Goal: Information Seeking & Learning: Learn about a topic

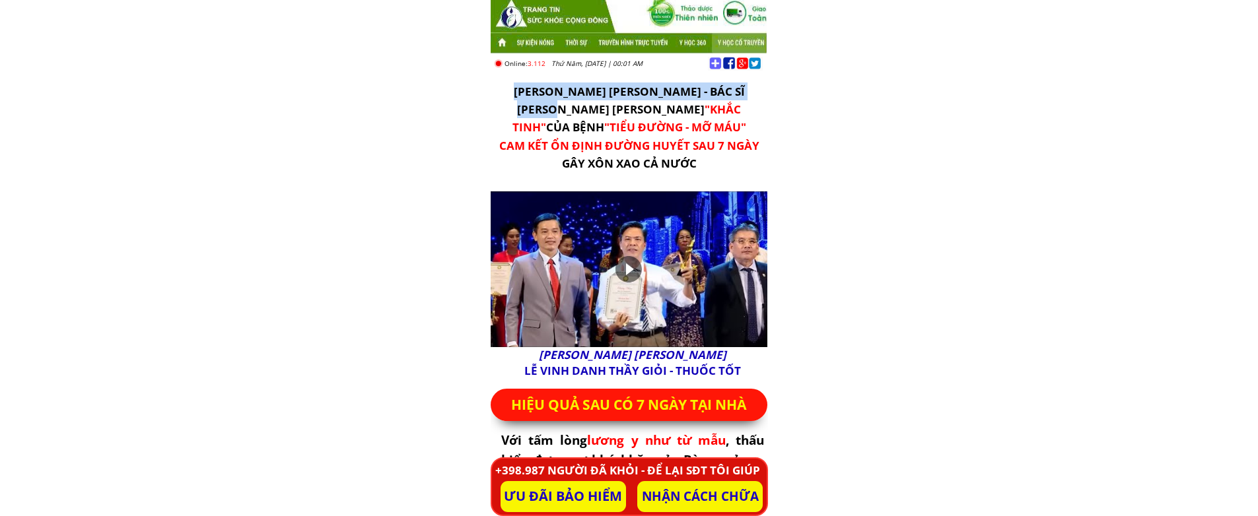
drag, startPoint x: 565, startPoint y: 136, endPoint x: 865, endPoint y: 516, distance: 483.8
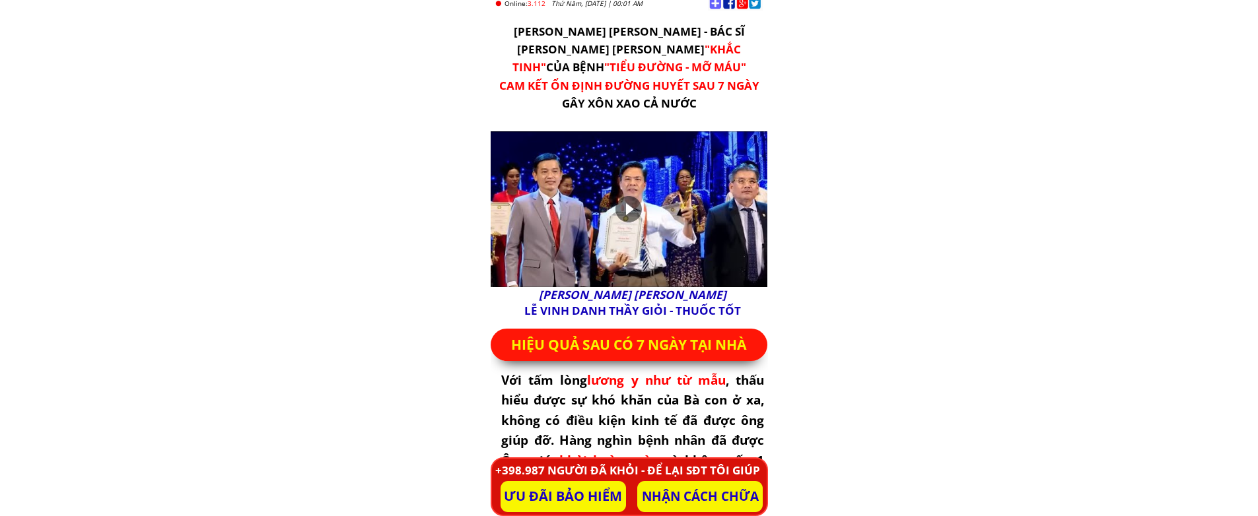
scroll to position [0, 0]
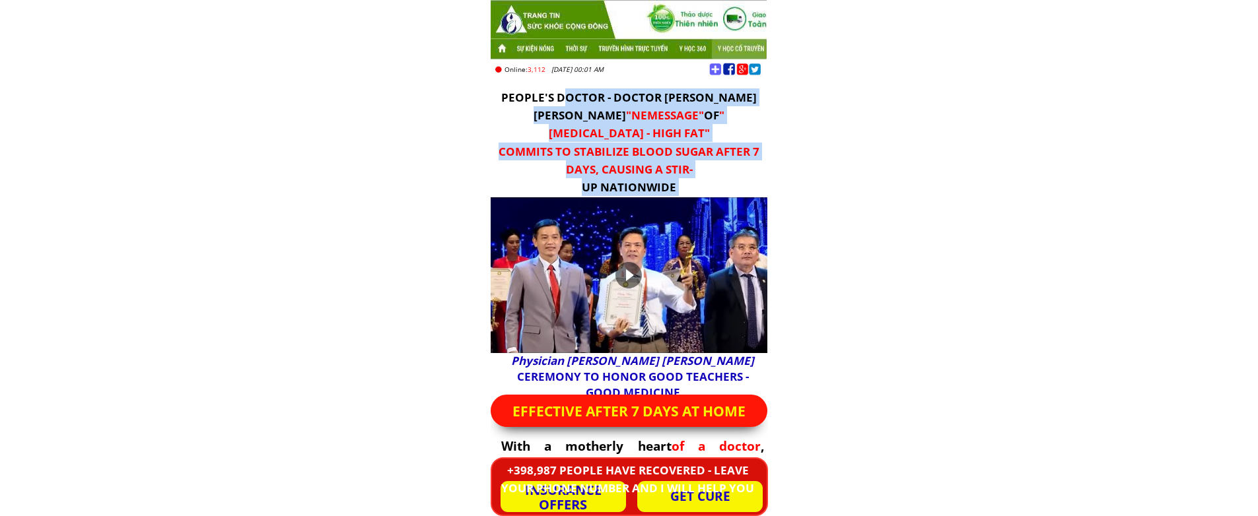
drag, startPoint x: 588, startPoint y: 165, endPoint x: 668, endPoint y: 324, distance: 178.4
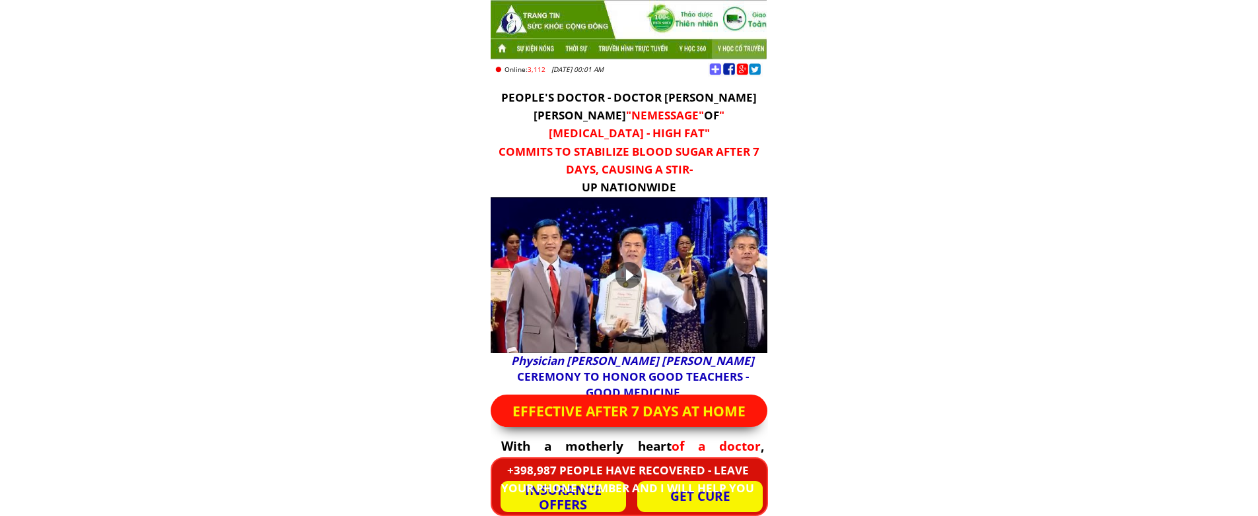
click at [730, 70] on div at bounding box center [735, 70] width 55 height 14
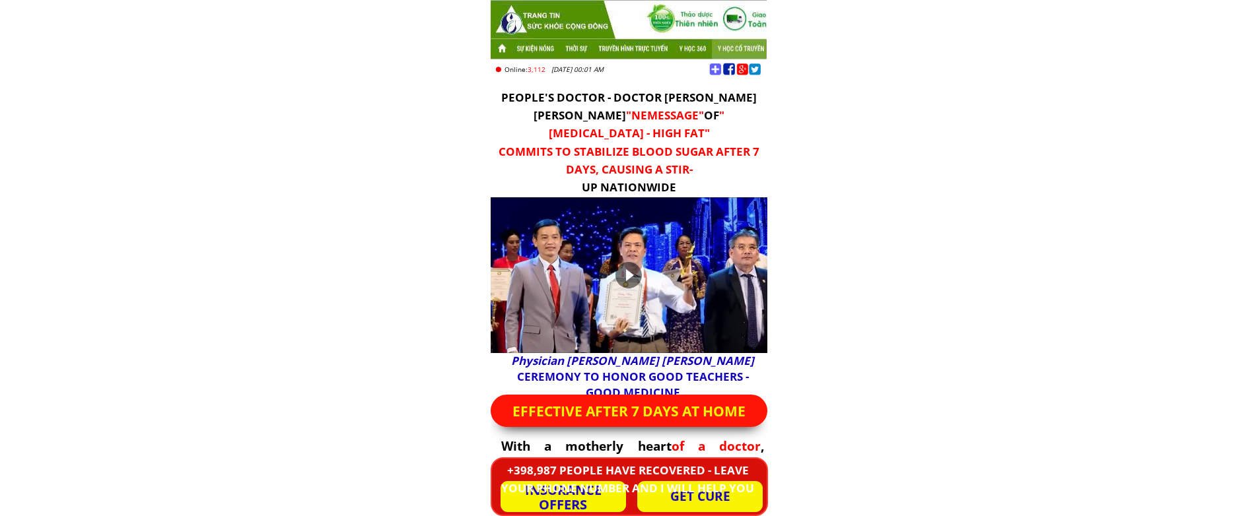
click at [730, 70] on div at bounding box center [735, 70] width 55 height 14
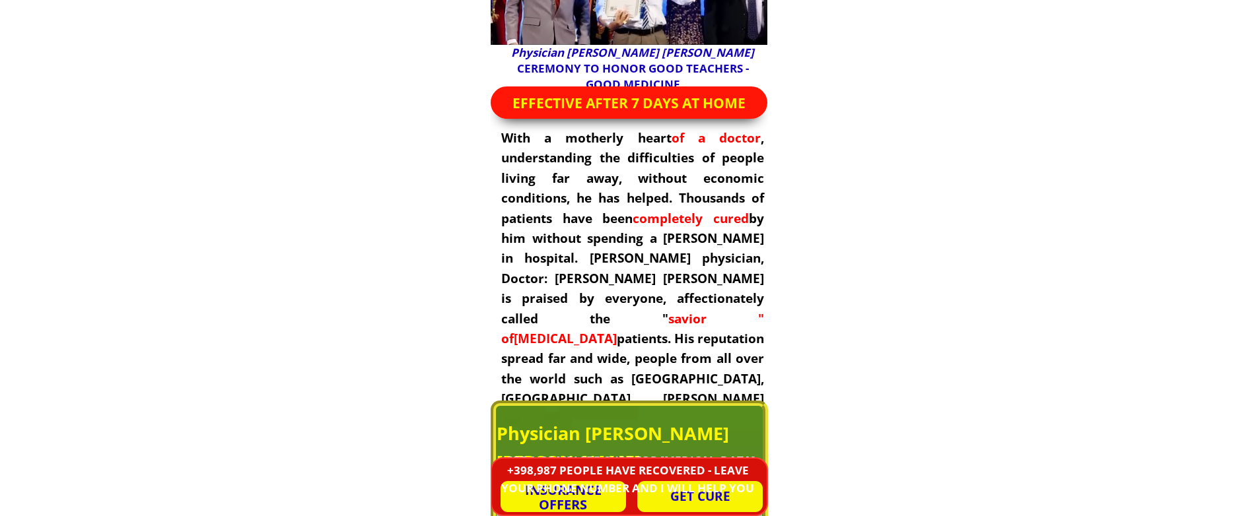
scroll to position [528, 0]
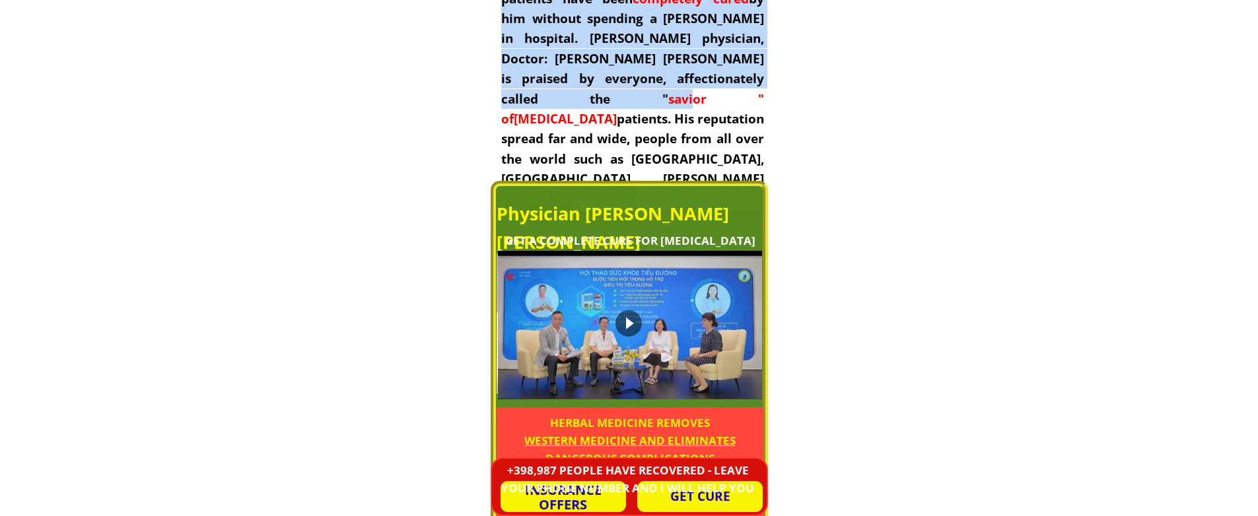
drag, startPoint x: 527, startPoint y: 95, endPoint x: 836, endPoint y: 494, distance: 504.6
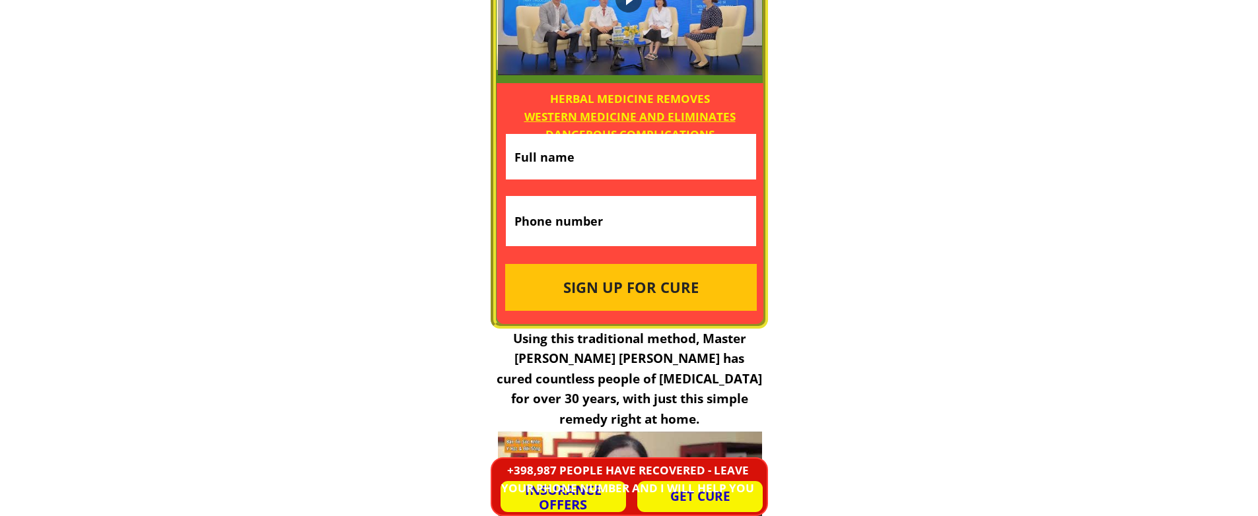
scroll to position [924, 0]
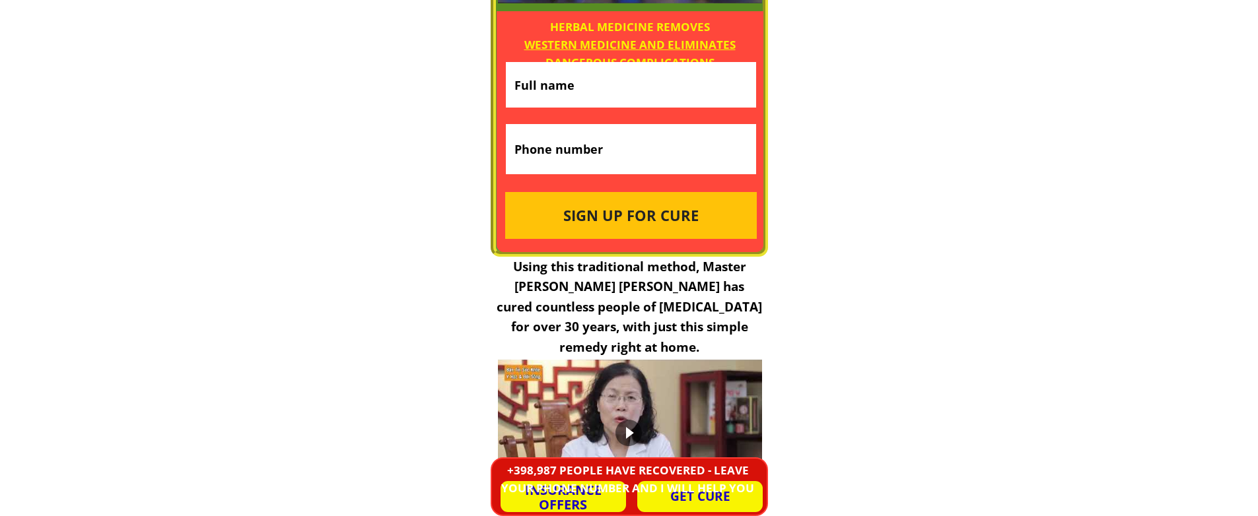
drag, startPoint x: 624, startPoint y: 138, endPoint x: 771, endPoint y: 339, distance: 249.0
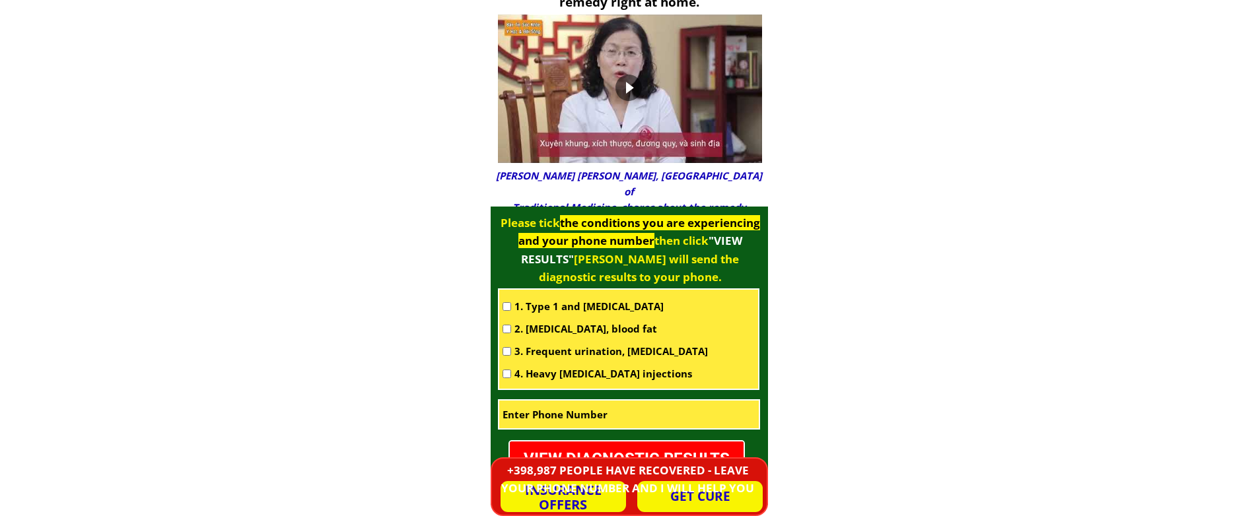
scroll to position [1453, 0]
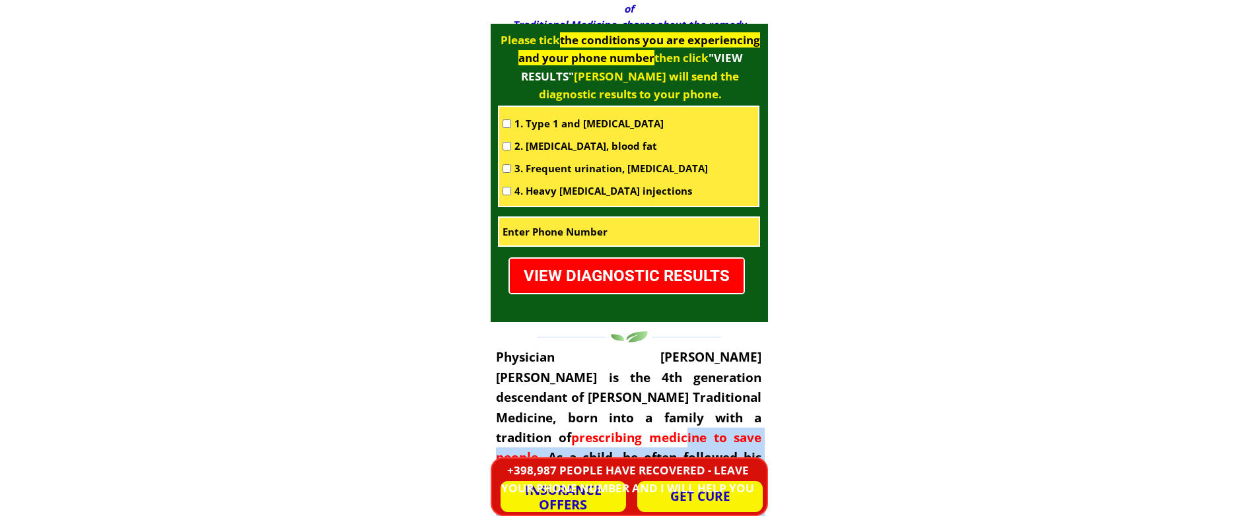
drag, startPoint x: 600, startPoint y: 108, endPoint x: 804, endPoint y: 296, distance: 277.6
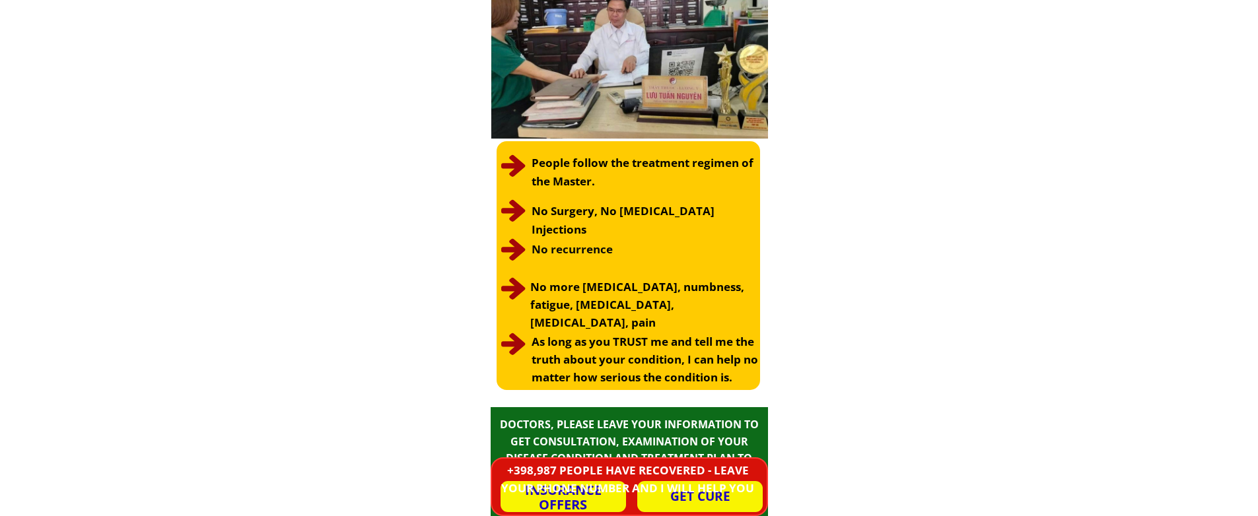
scroll to position [3104, 0]
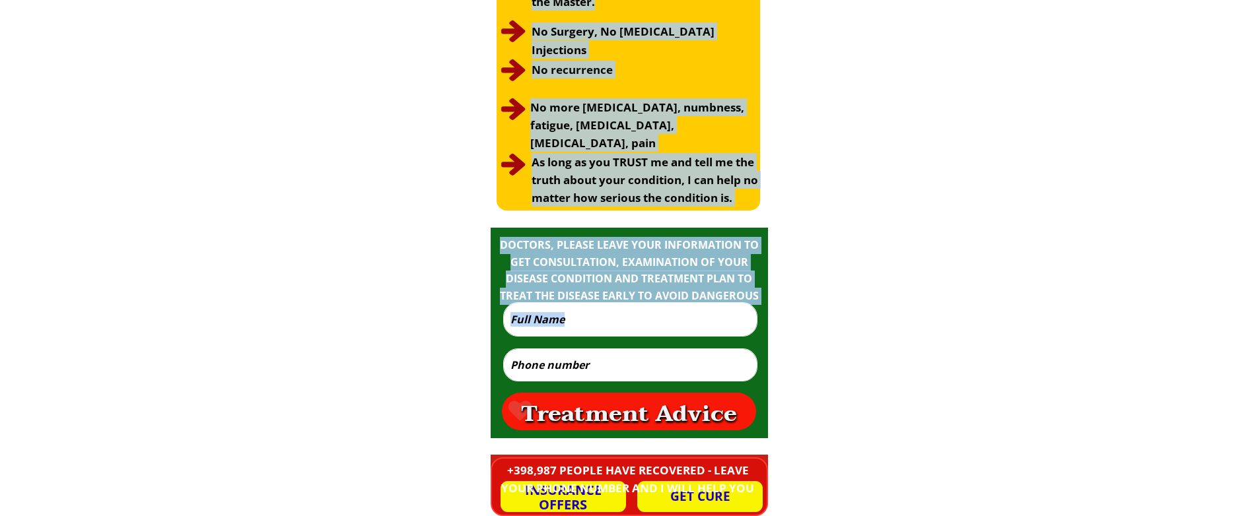
drag, startPoint x: 587, startPoint y: 162, endPoint x: 708, endPoint y: 378, distance: 248.0
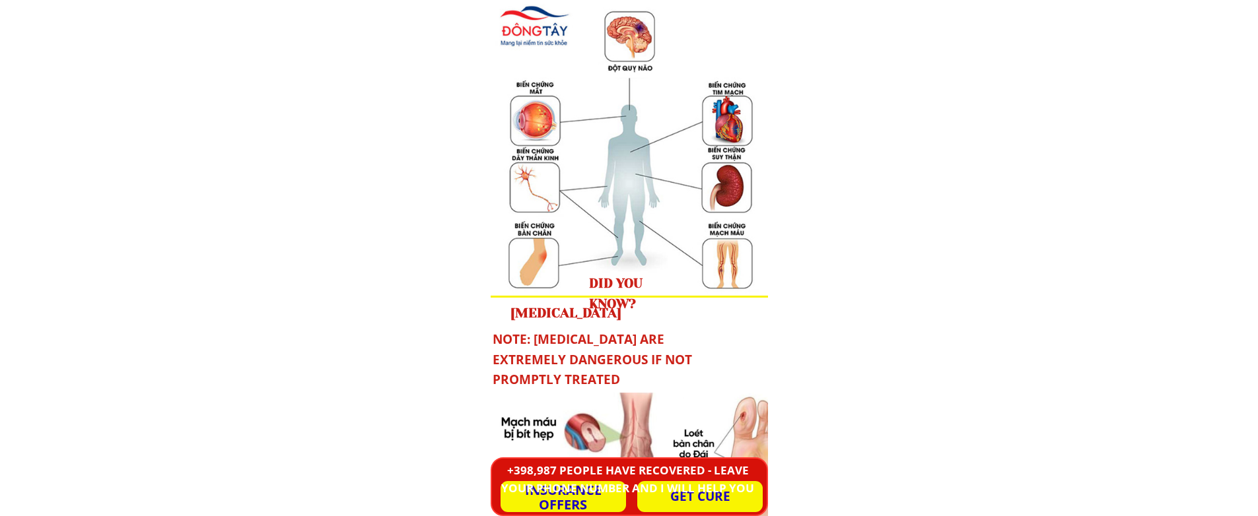
scroll to position [3896, 0]
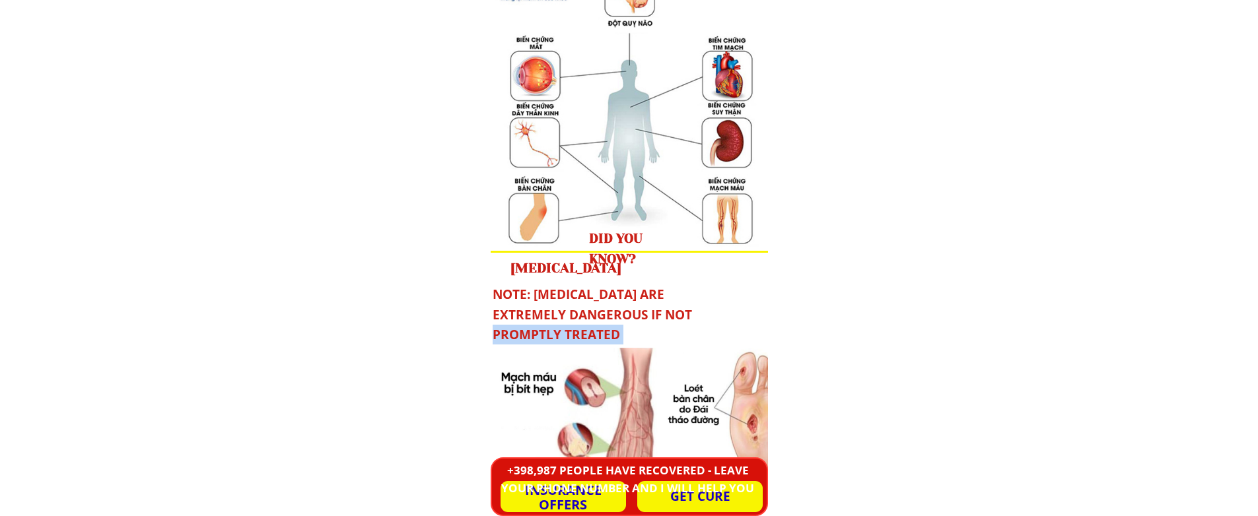
drag, startPoint x: 582, startPoint y: 109, endPoint x: 728, endPoint y: 327, distance: 262.3
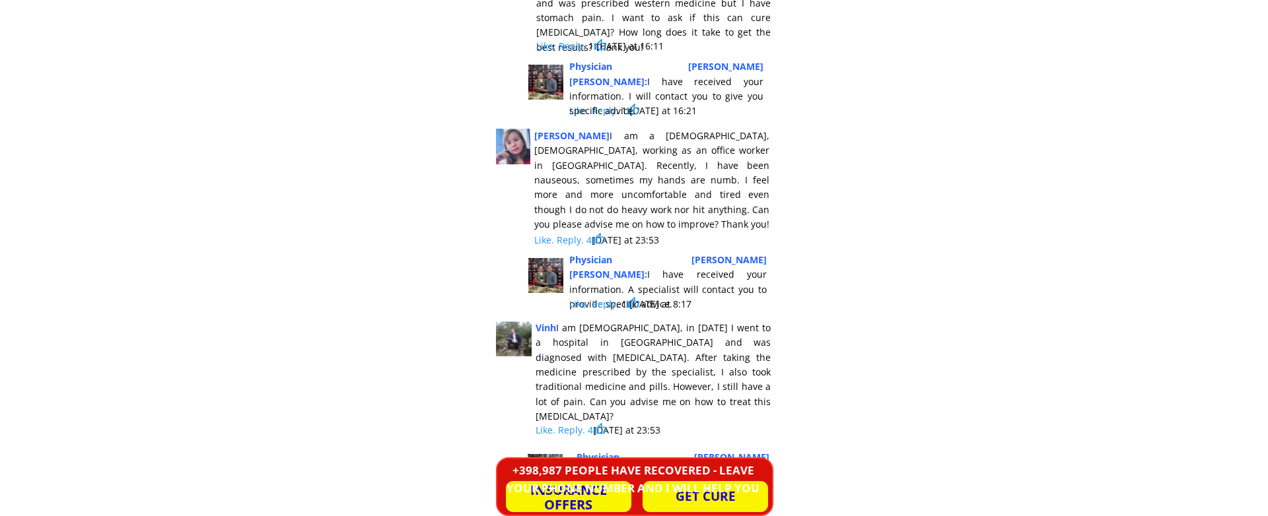
scroll to position [0, 0]
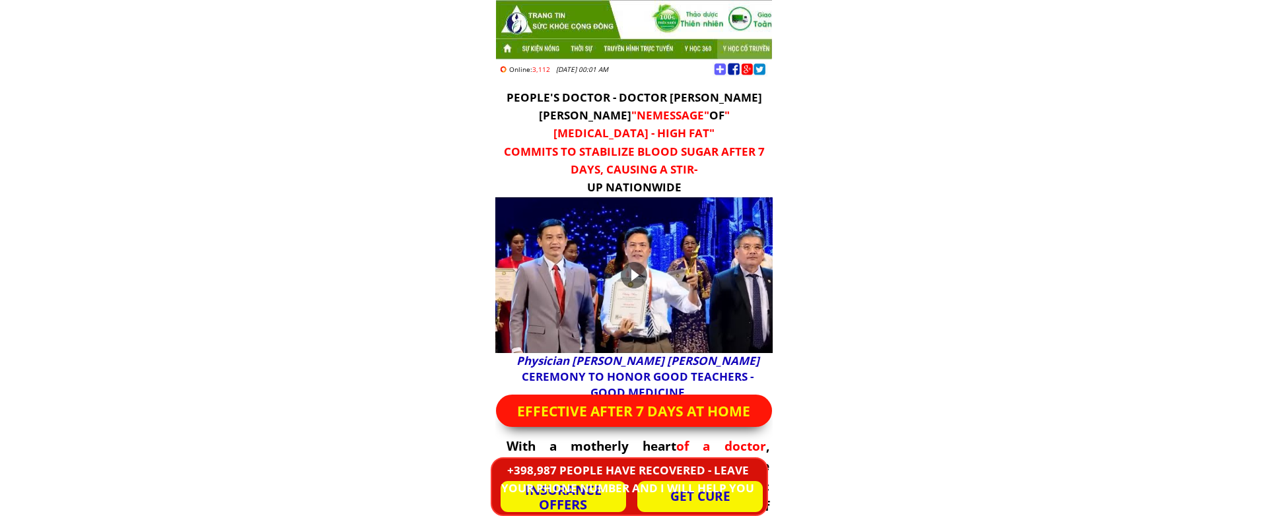
drag, startPoint x: 1263, startPoint y: 230, endPoint x: 1253, endPoint y: 528, distance: 298.0
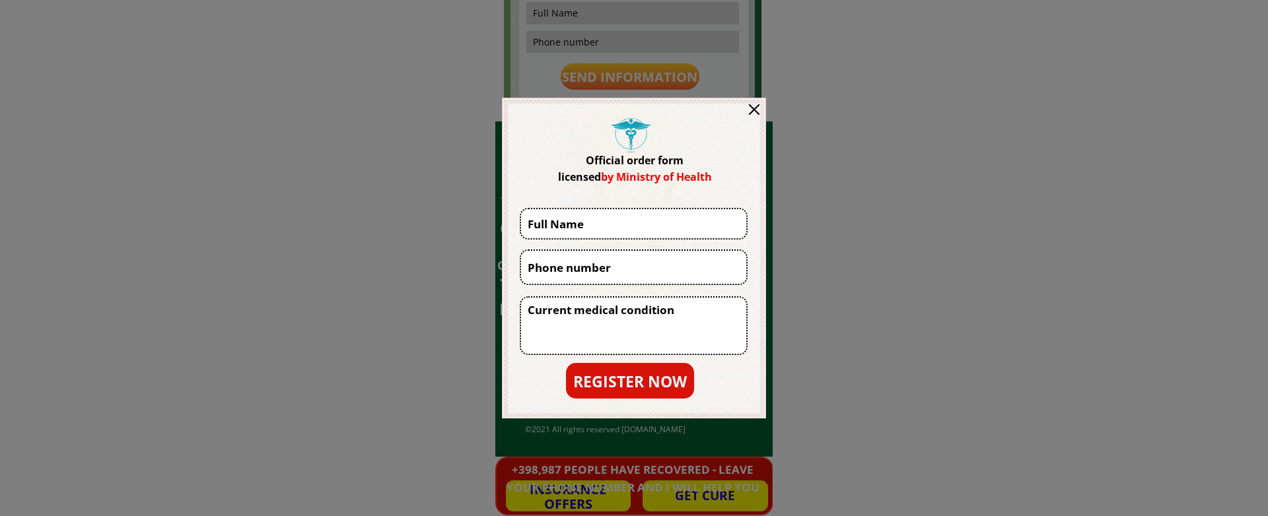
click at [757, 105] on div at bounding box center [754, 109] width 11 height 11
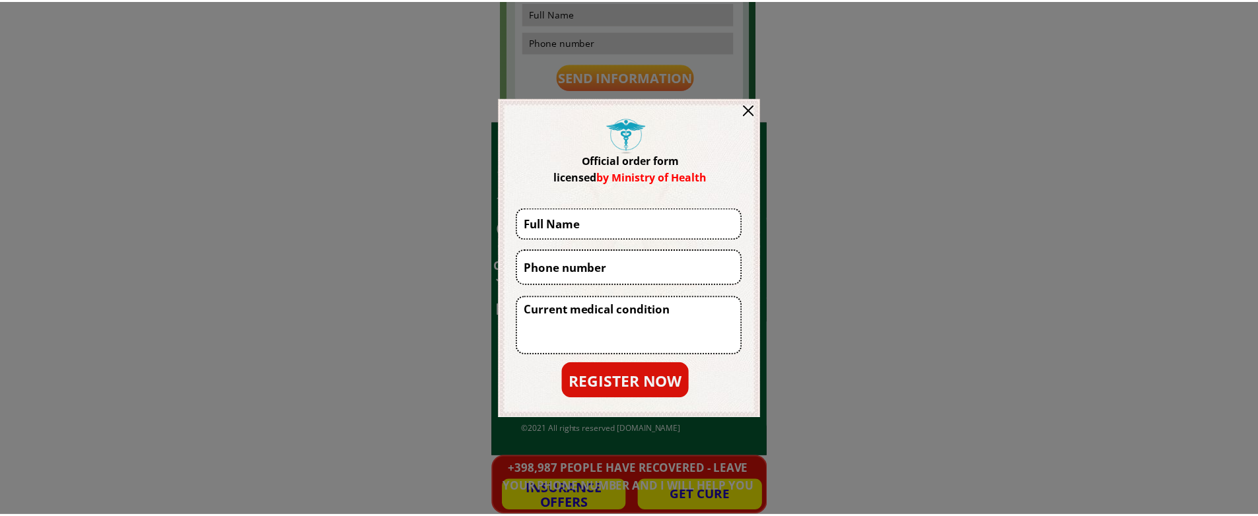
scroll to position [12297, 0]
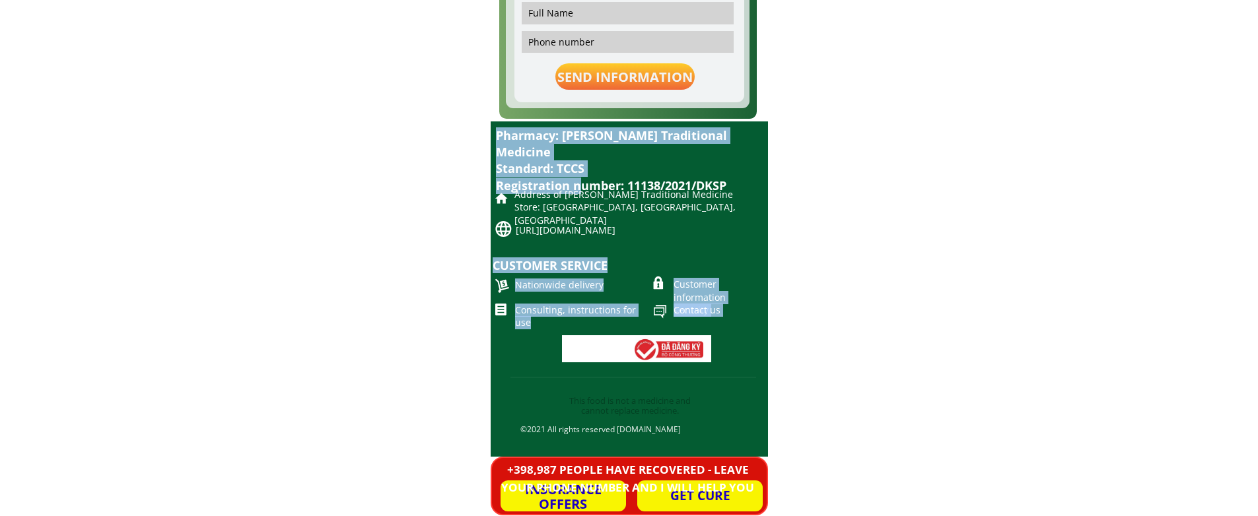
drag, startPoint x: 579, startPoint y: 167, endPoint x: 717, endPoint y: 348, distance: 227.6
click at [681, 355] on div "©2021 All rights reserved [DOMAIN_NAME] This food is not a medicine and cannot …" at bounding box center [629, 289] width 277 height 335
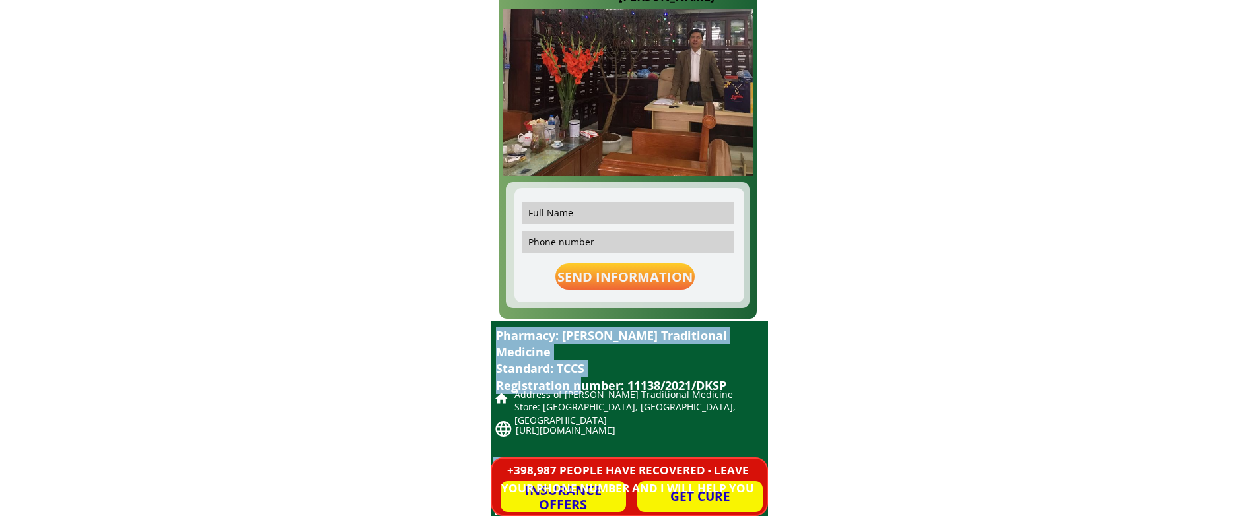
scroll to position [12033, 0]
